Goal: Task Accomplishment & Management: Use online tool/utility

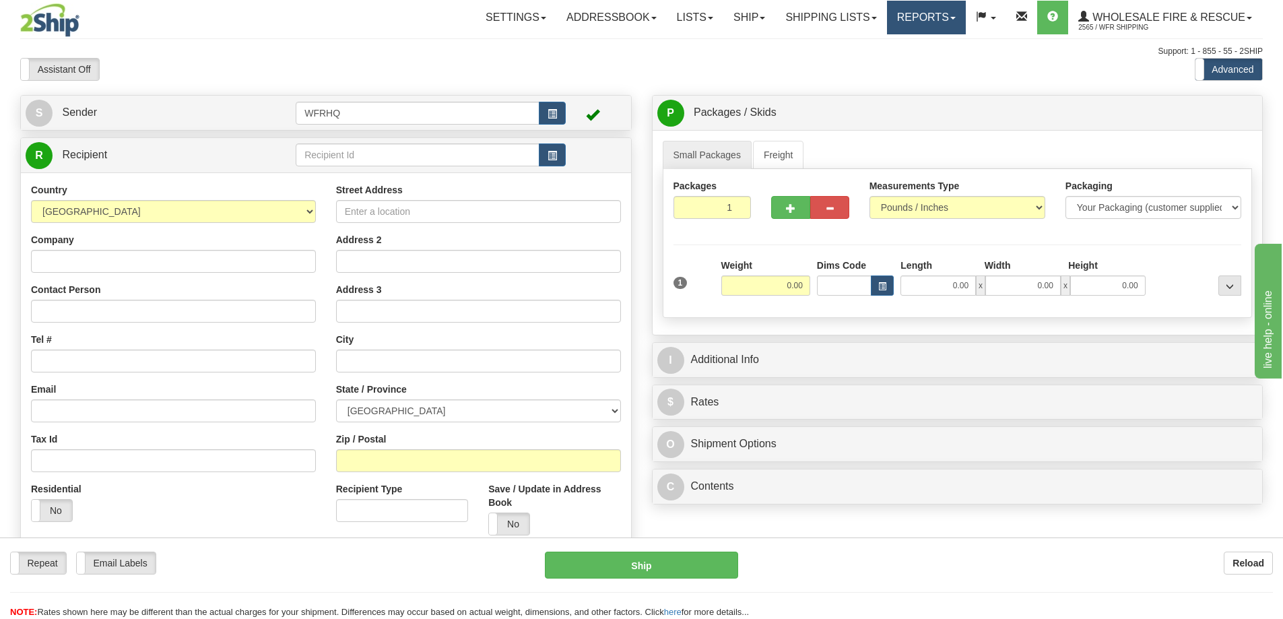
click at [923, 22] on link "Reports" at bounding box center [926, 18] width 79 height 34
click at [871, 54] on link "Standard" at bounding box center [903, 47] width 123 height 18
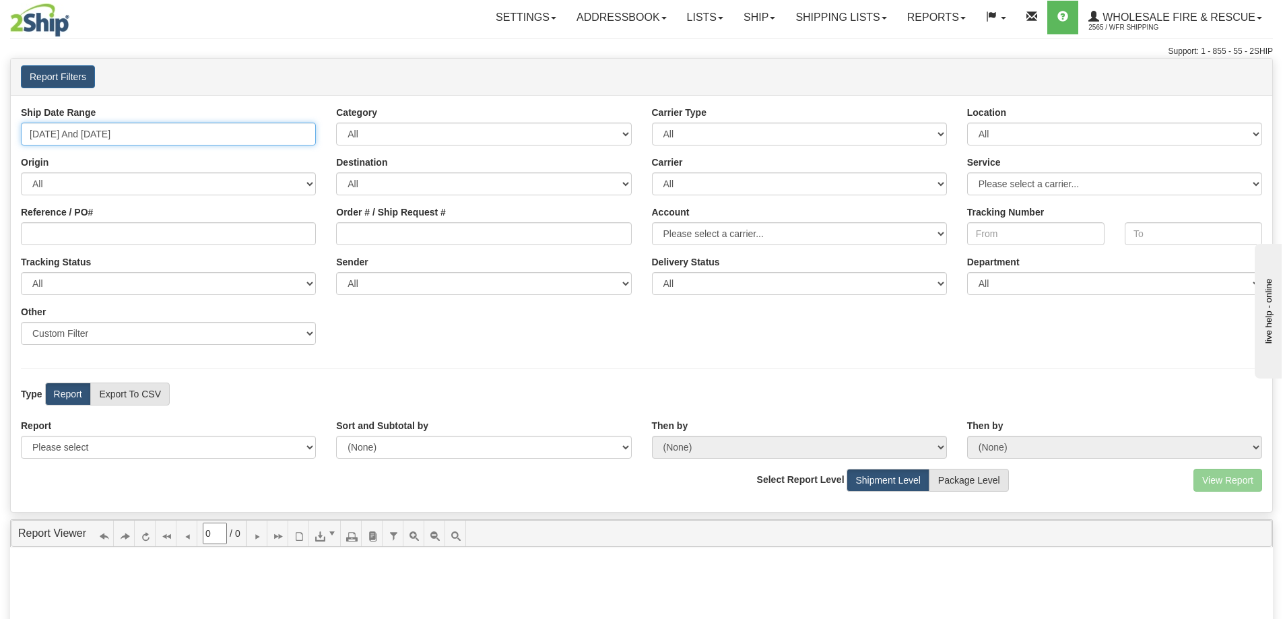
type input "[DATE]"
click at [139, 135] on input "[DATE] And [DATE]" at bounding box center [168, 134] width 295 height 23
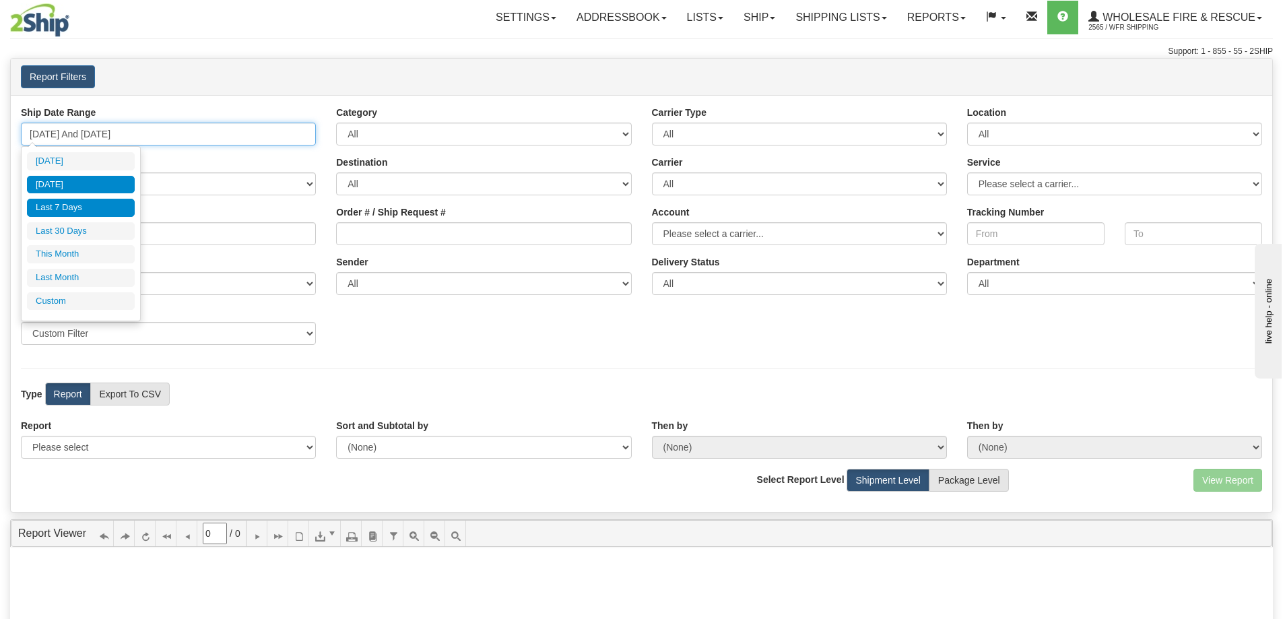
type input "[DATE]"
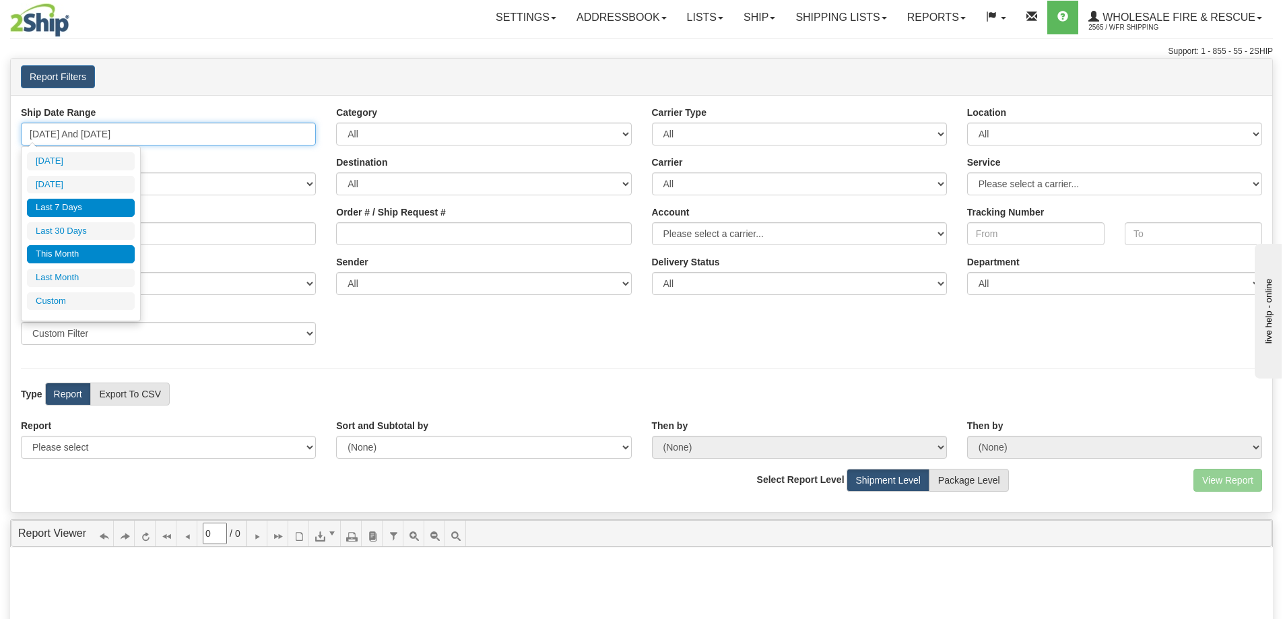
type input "[DATE]"
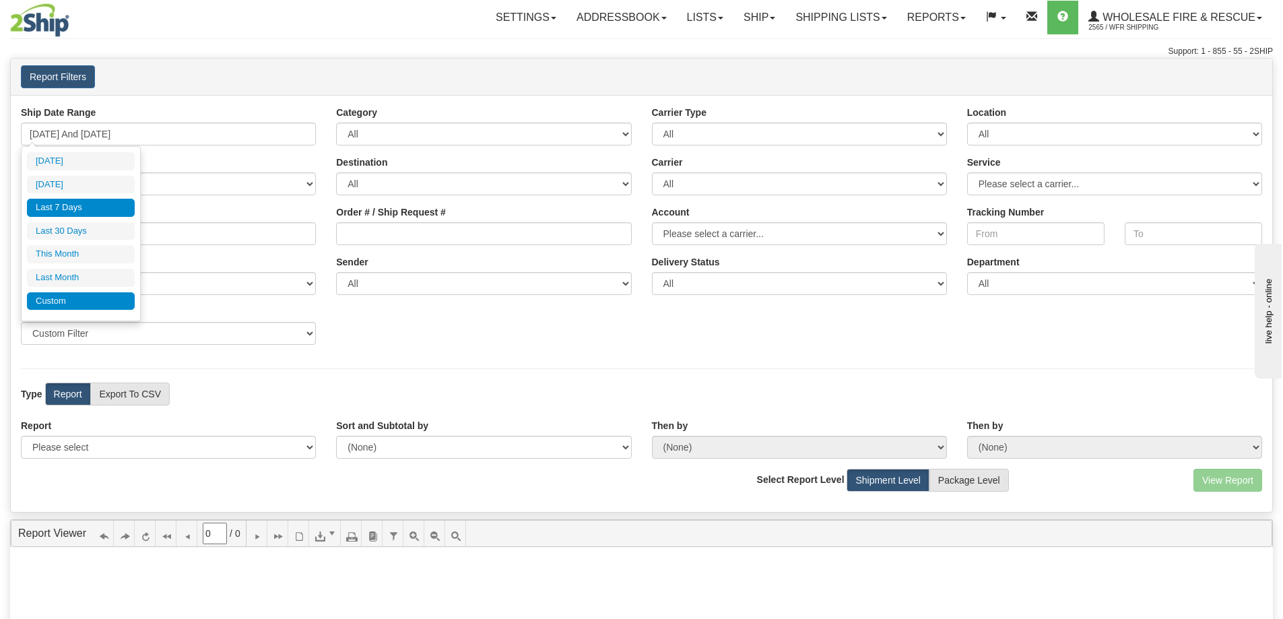
click at [67, 304] on li "Custom" at bounding box center [81, 301] width 108 height 18
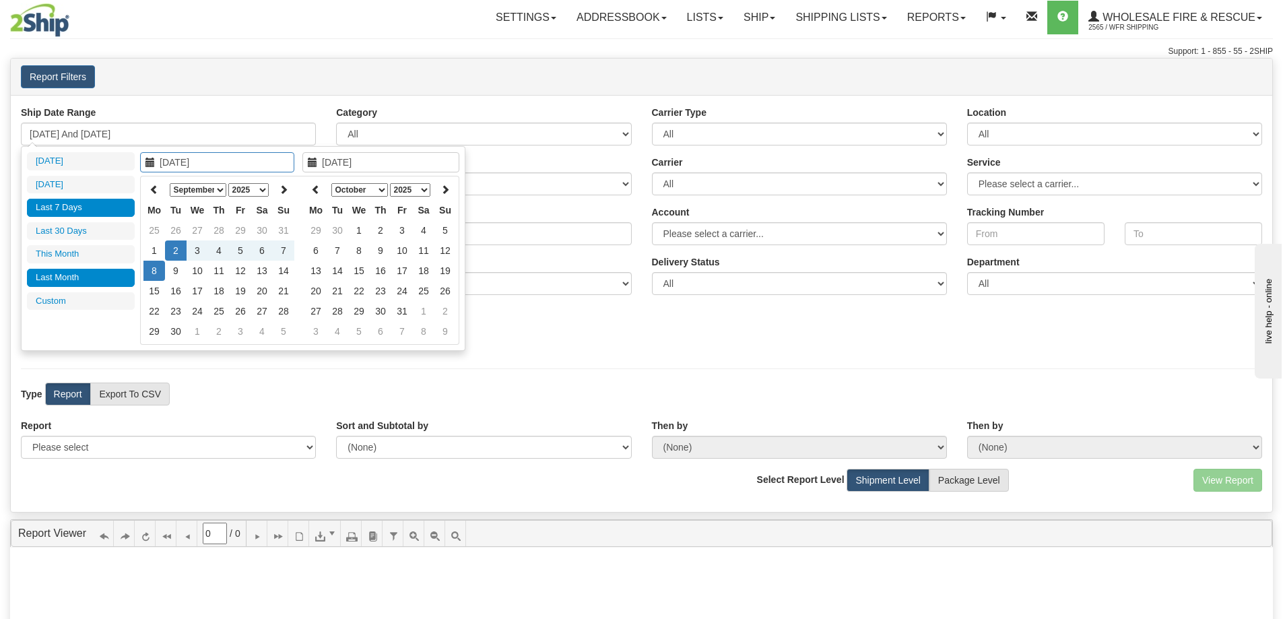
type input "[DATE]"
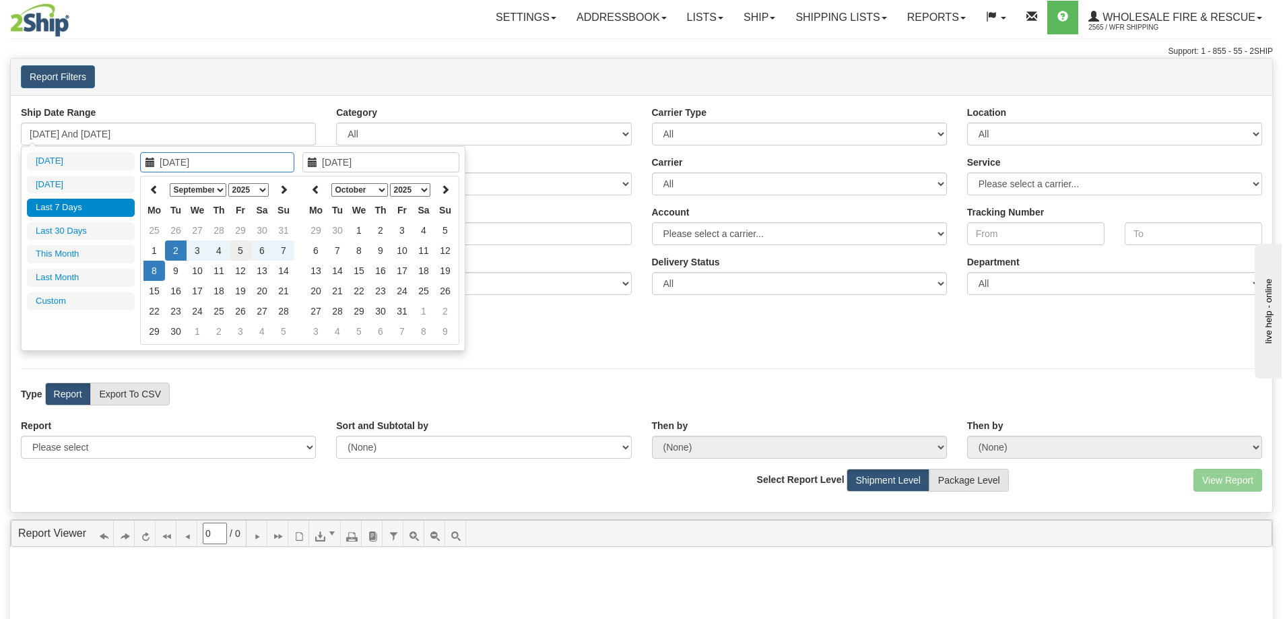
click at [242, 254] on td "5" at bounding box center [241, 250] width 22 height 20
click at [316, 193] on icon at bounding box center [315, 188] width 9 height 9
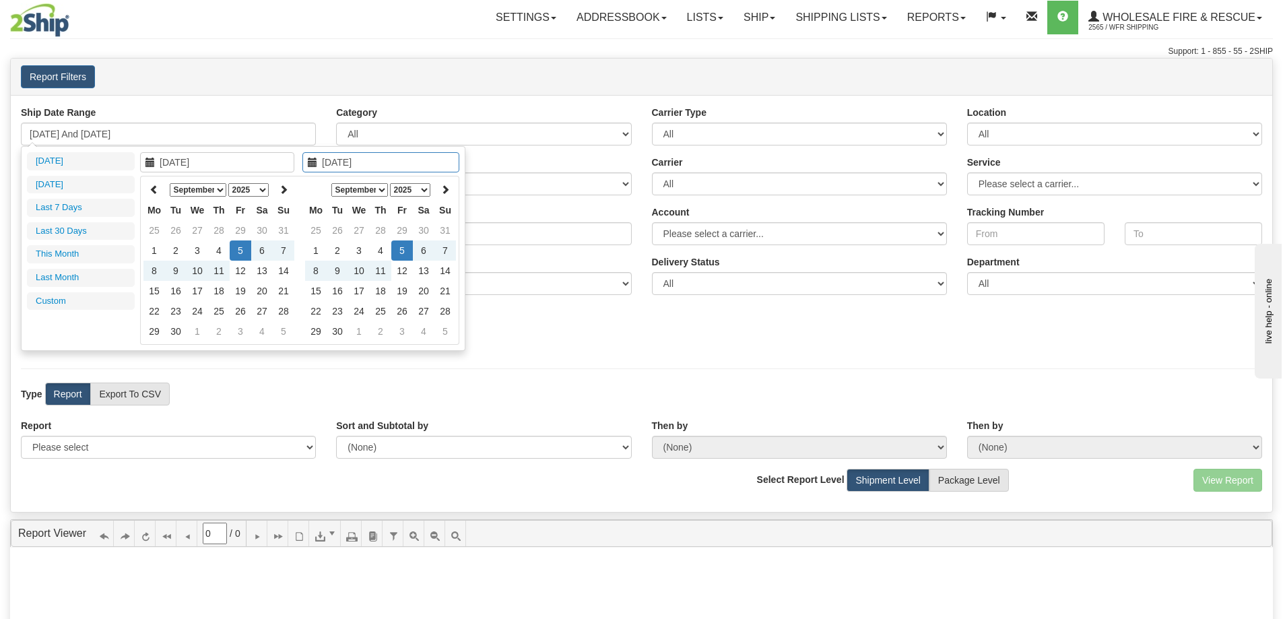
type input "[DATE]"
click at [402, 248] on td "5" at bounding box center [402, 250] width 22 height 20
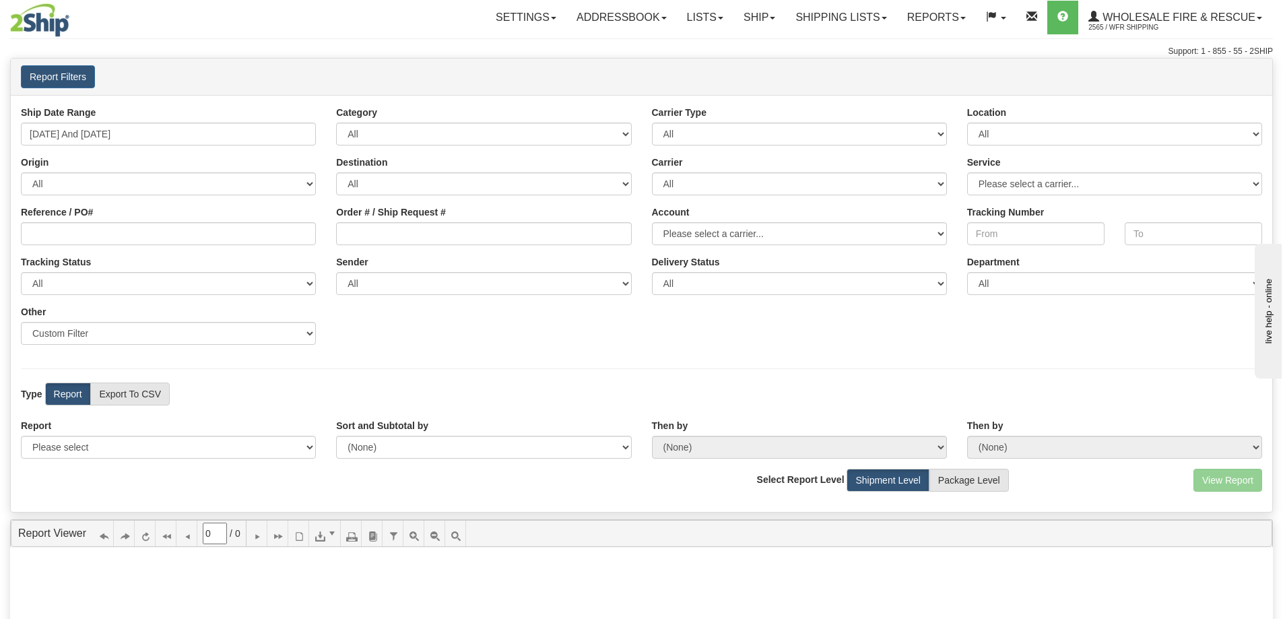
type input "[DATE] And [DATE]"
click at [141, 444] on select "Please select 1 Line Shipment Report Address Detail Basic Shipment Overview Can…" at bounding box center [168, 447] width 295 height 23
select select "Users\Full Reference Detail.trdx"
click at [21, 436] on select "Please select 1 Line Shipment Report Address Detail Basic Shipment Overview Can…" at bounding box center [168, 447] width 295 height 23
click at [1248, 481] on button "View Report" at bounding box center [1227, 480] width 69 height 23
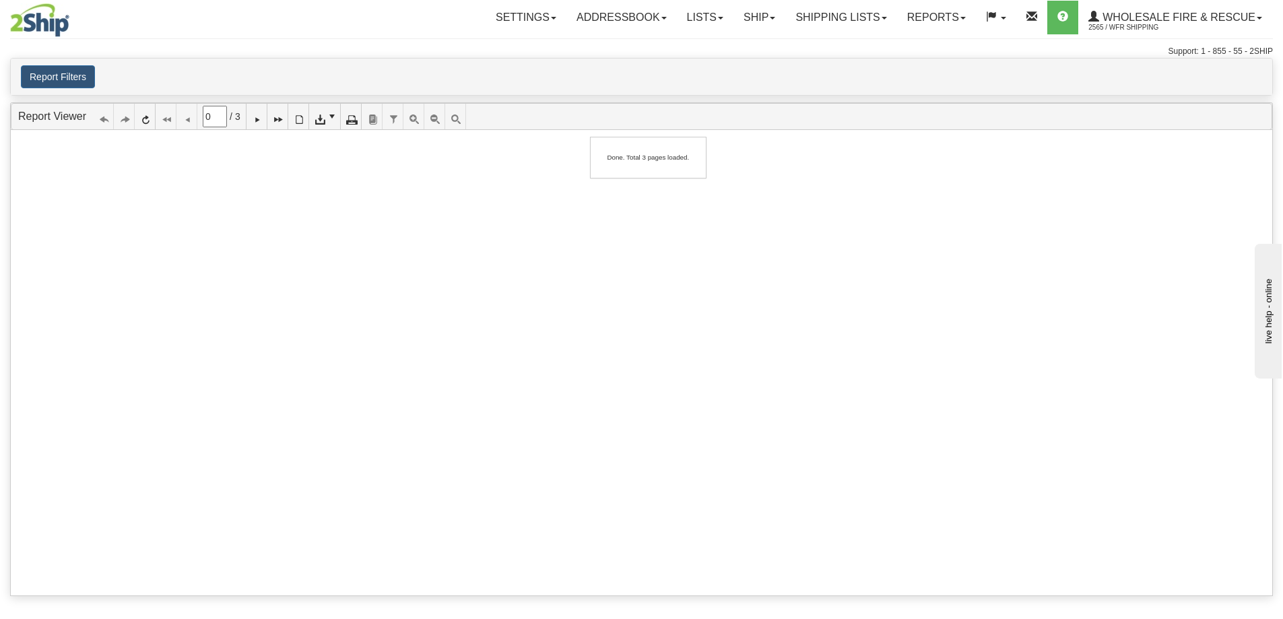
type input "1"
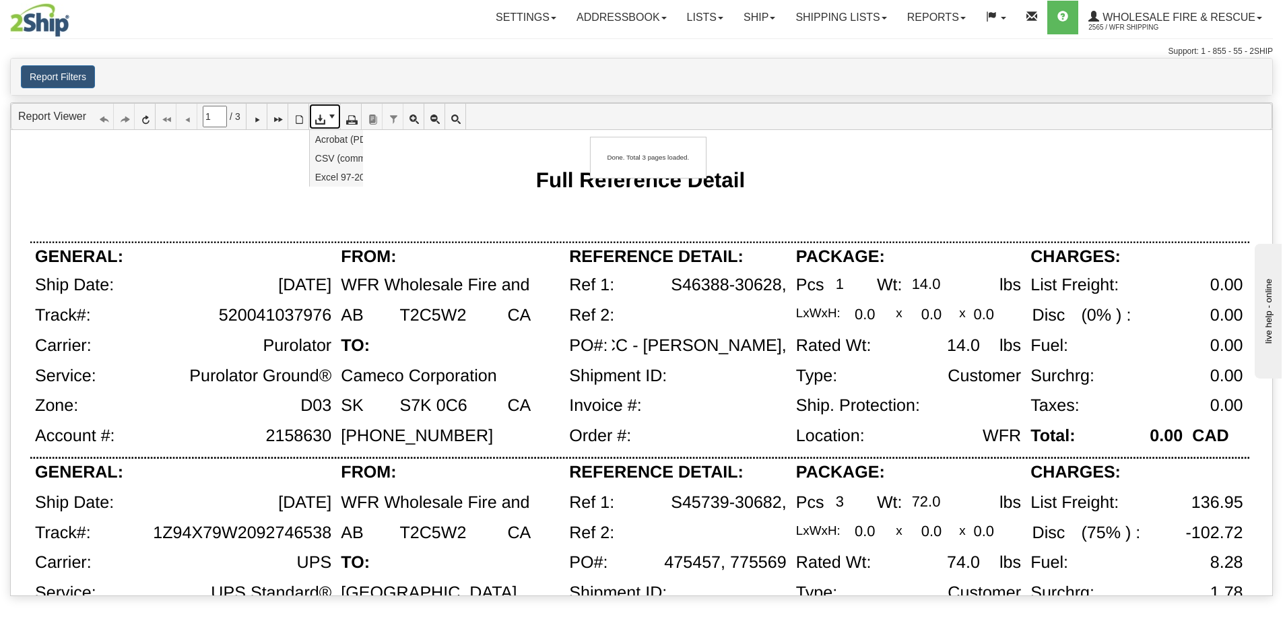
drag, startPoint x: 325, startPoint y: 119, endPoint x: 333, endPoint y: 121, distance: 9.2
click at [324, 119] on icon at bounding box center [318, 116] width 9 height 9
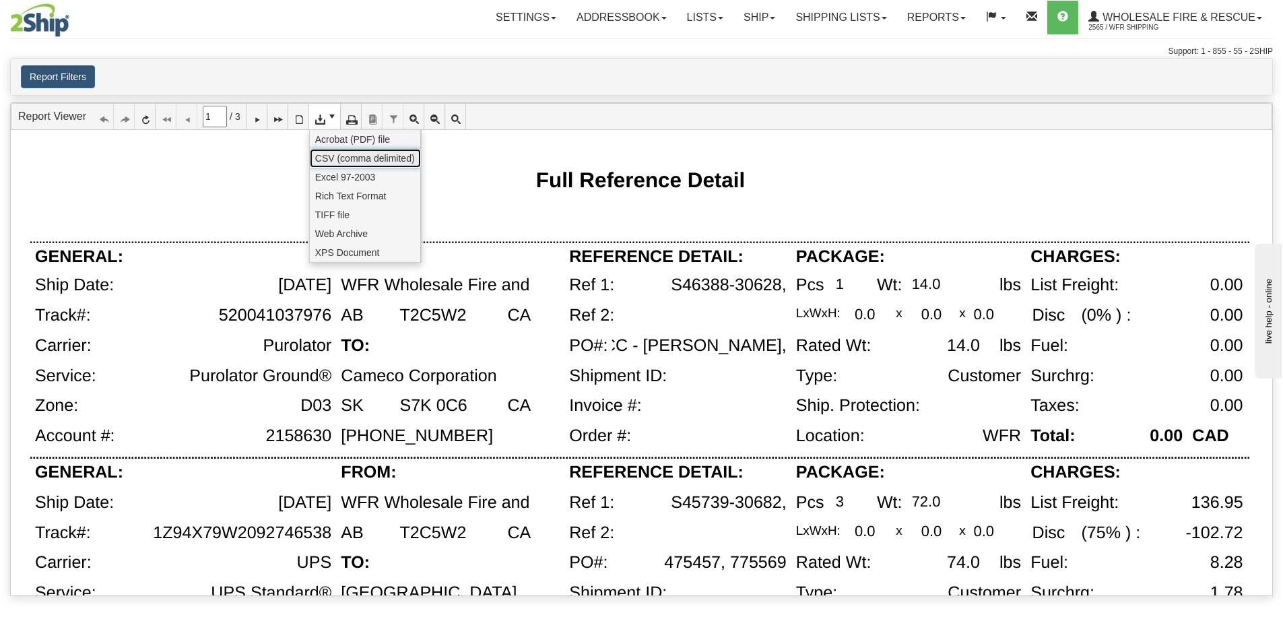
click at [337, 156] on span "CSV (comma delimited)" at bounding box center [365, 158] width 100 height 13
